Goal: Navigation & Orientation: Find specific page/section

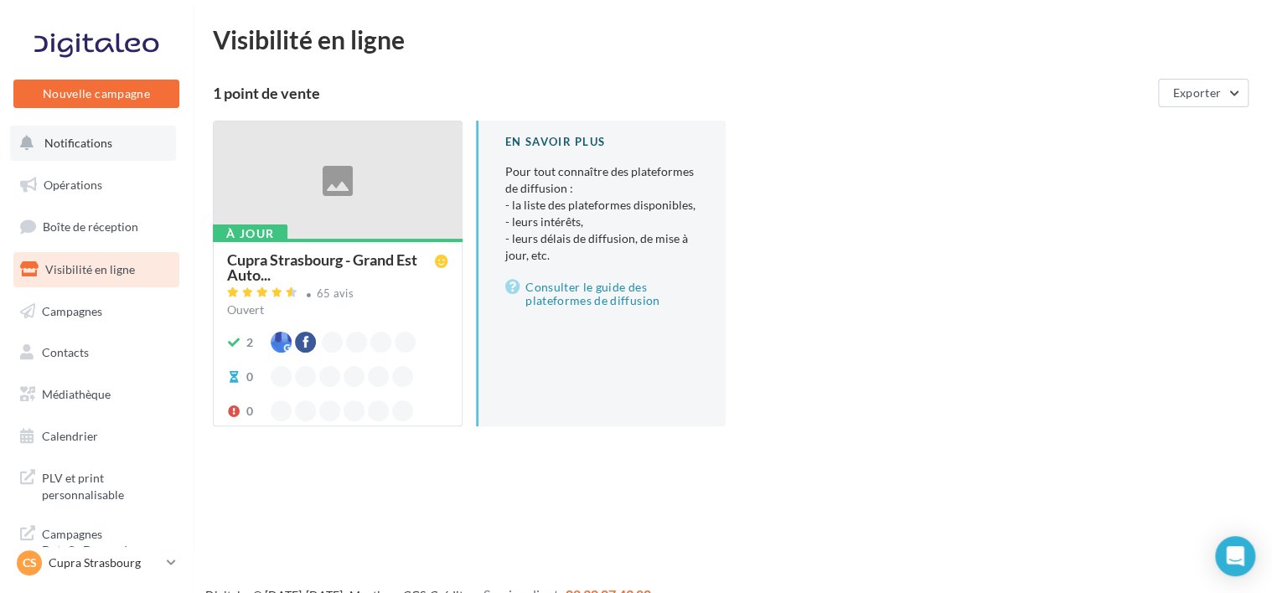
click at [84, 137] on span "Notifications" at bounding box center [78, 143] width 68 height 14
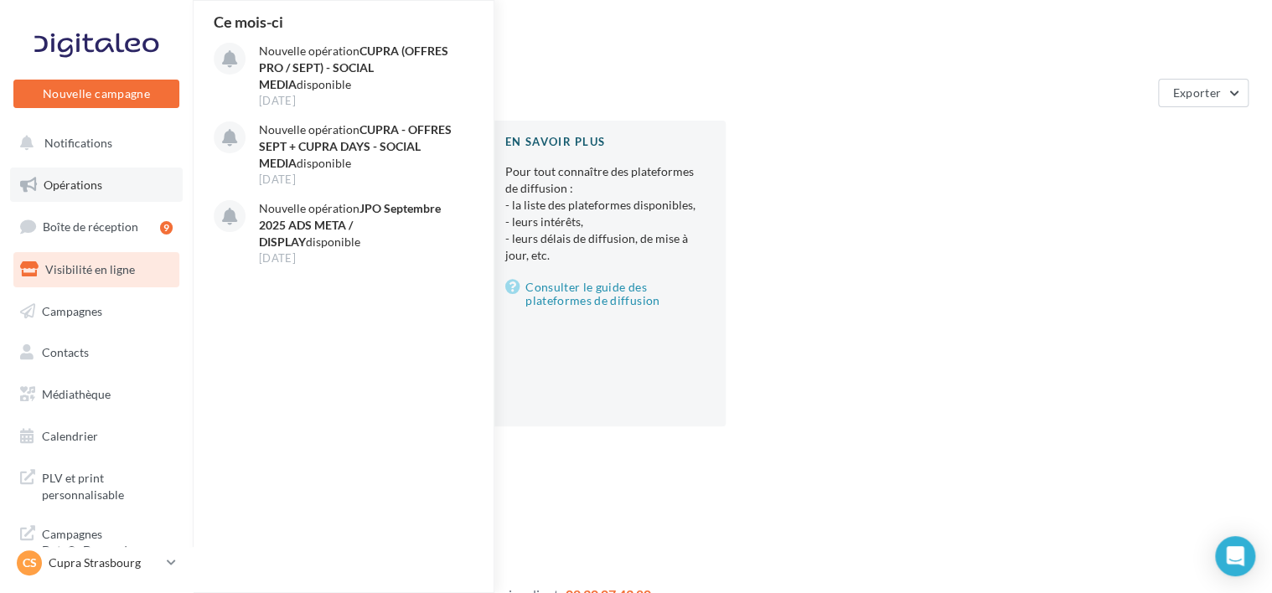
click at [101, 191] on span "Opérations" at bounding box center [73, 185] width 59 height 14
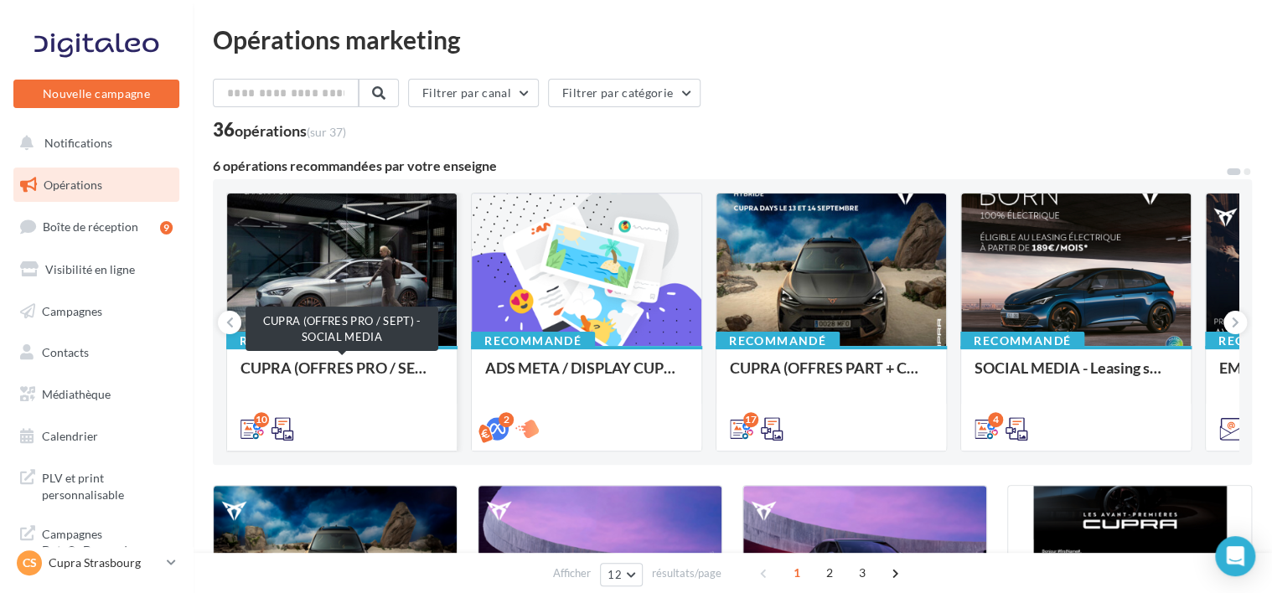
click at [367, 372] on div "CUPRA (OFFRES PRO / SEPT) - SOCIAL MEDIA" at bounding box center [342, 377] width 203 height 34
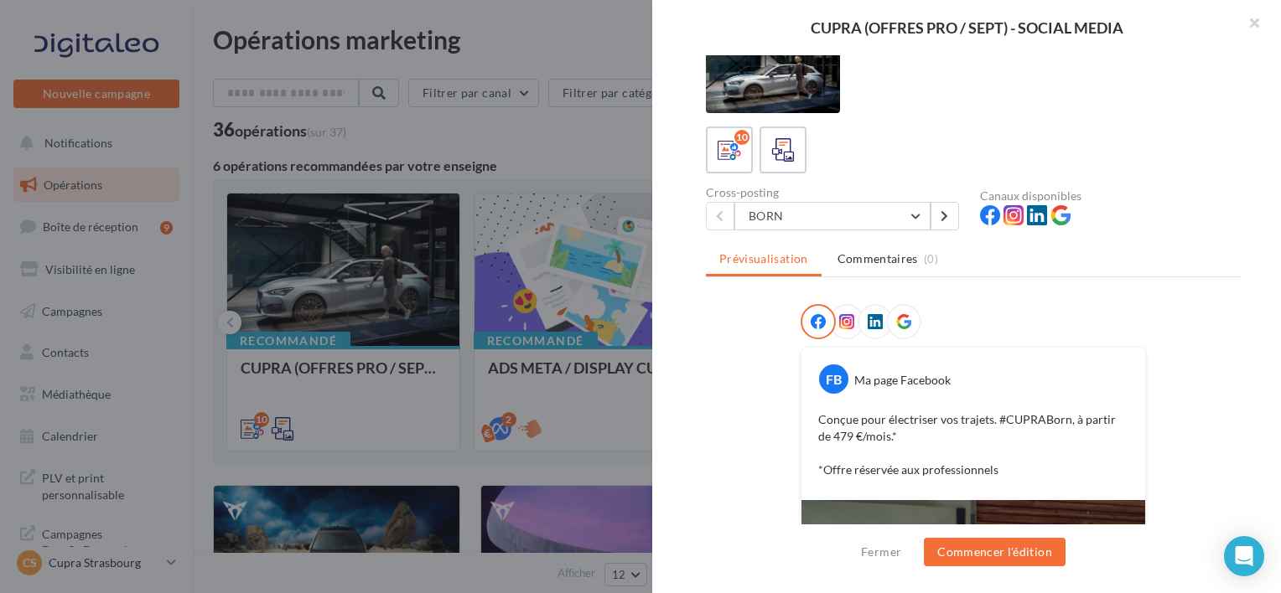
scroll to position [20, 0]
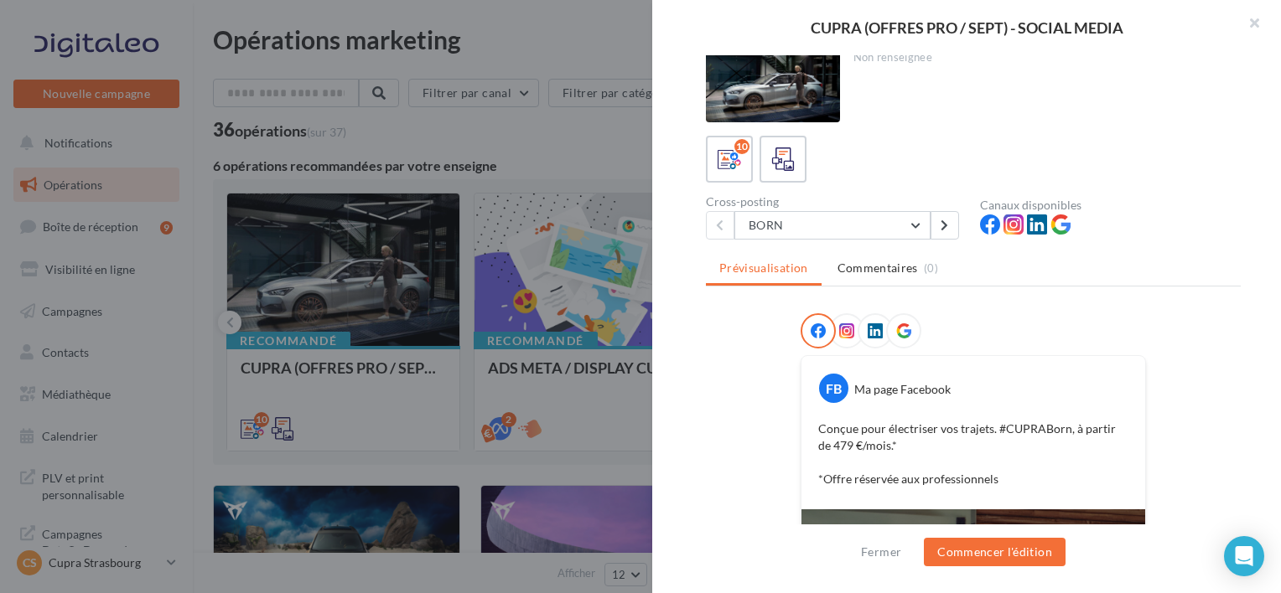
click at [560, 162] on div at bounding box center [640, 296] width 1281 height 593
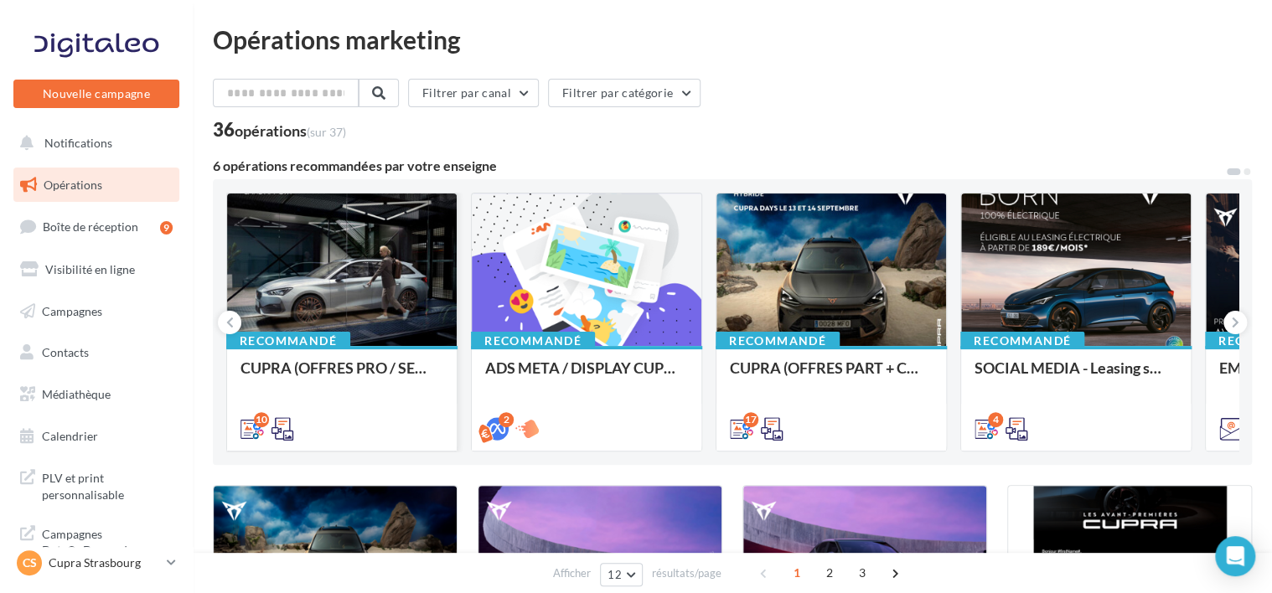
click at [386, 338] on div at bounding box center [342, 271] width 230 height 154
click at [98, 567] on p "Cupra Strasbourg" at bounding box center [104, 563] width 111 height 17
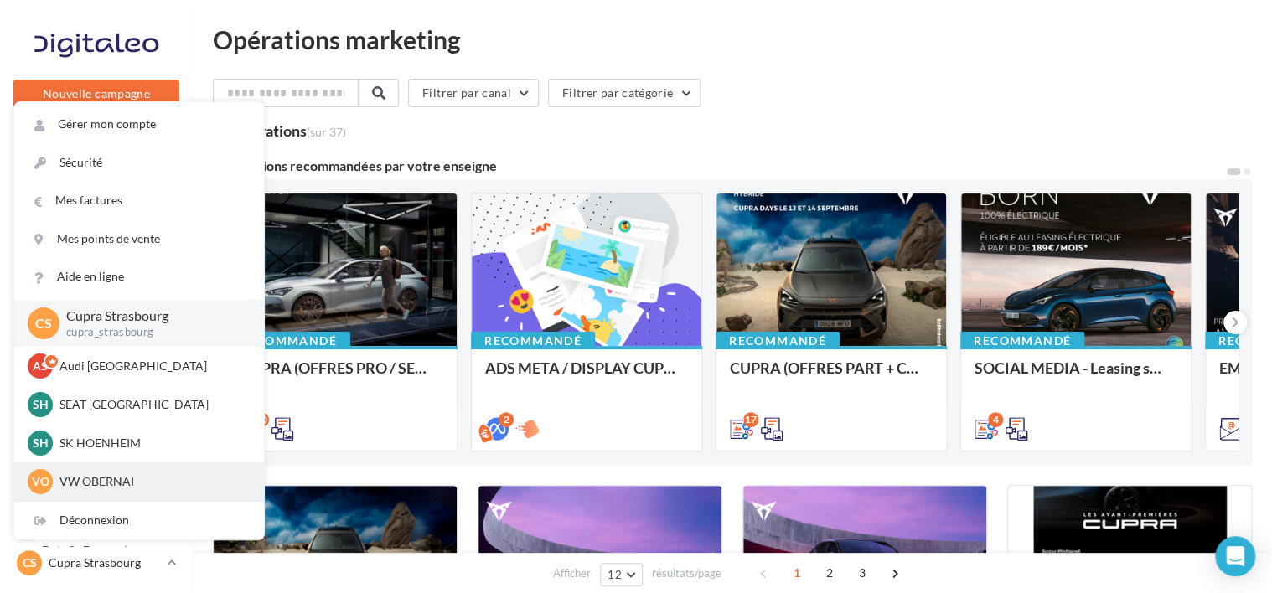
click at [135, 481] on p "VW OBERNAI" at bounding box center [152, 482] width 184 height 17
